Goal: Browse casually

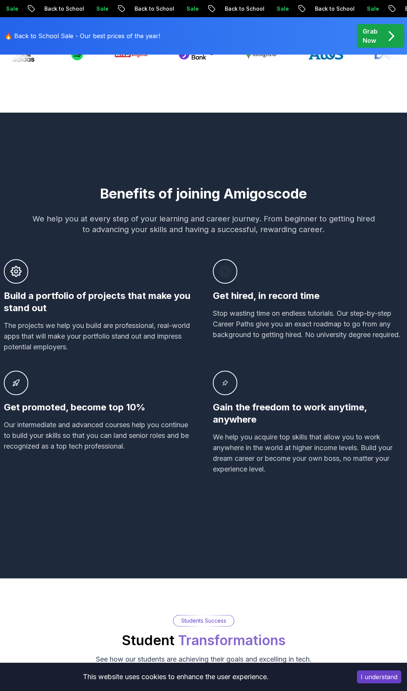
scroll to position [391, 0]
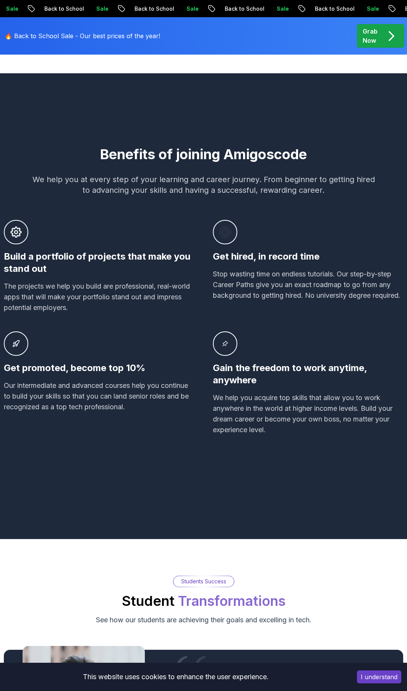
click at [376, 486] on button "I understand" at bounding box center [379, 677] width 44 height 13
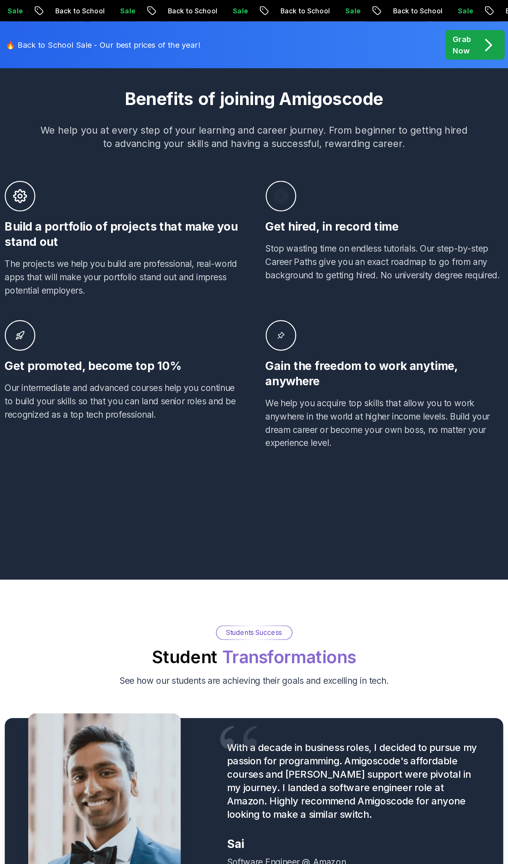
scroll to position [0, 0]
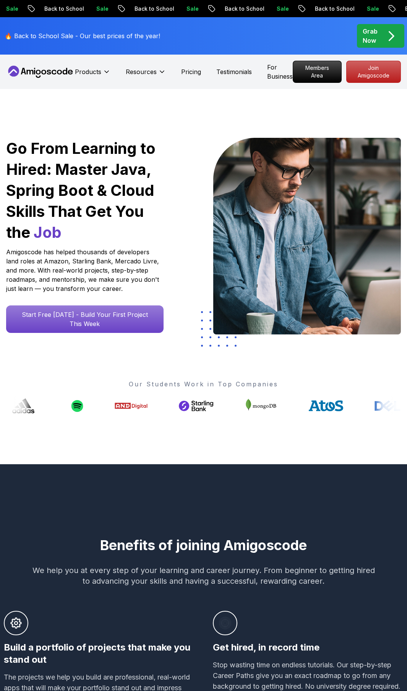
click at [175, 384] on p "Our Students Work in Top Companies" at bounding box center [203, 384] width 395 height 9
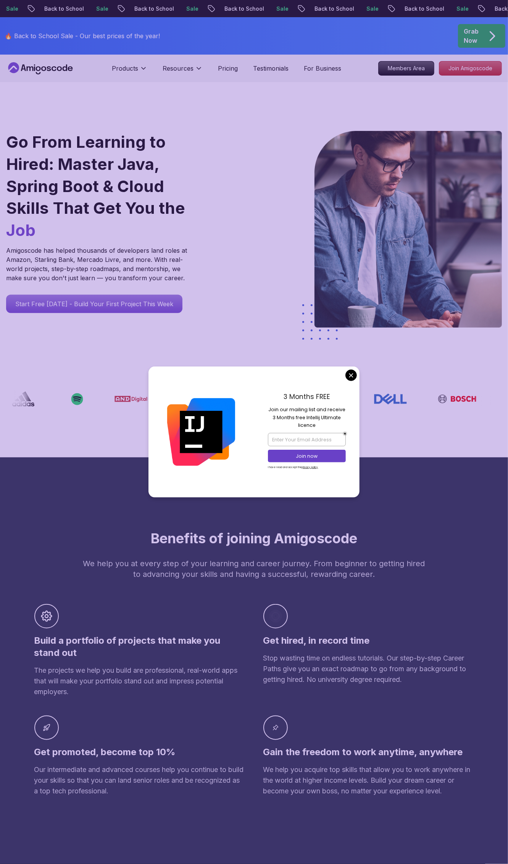
click at [345, 376] on div "3 Months FREE Join our mailing list and receive 3 Months free Intellij Ultimate…" at bounding box center [307, 432] width 106 height 131
